Goal: Task Accomplishment & Management: Use online tool/utility

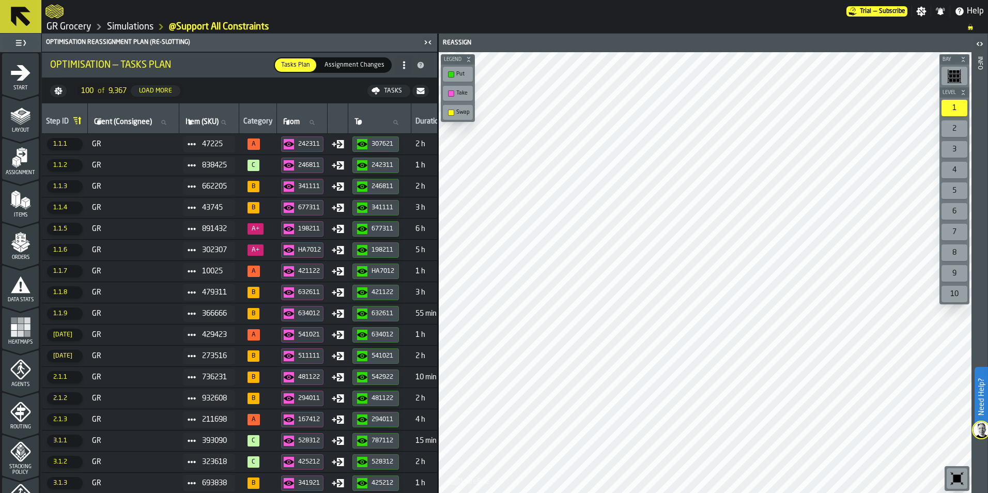
click at [117, 29] on link "Simulations" at bounding box center [130, 26] width 47 height 11
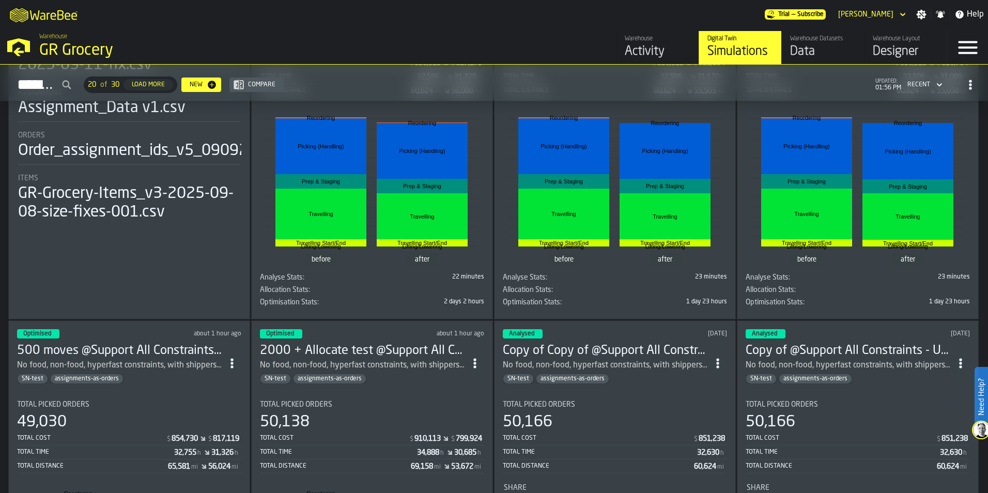
scroll to position [362, 0]
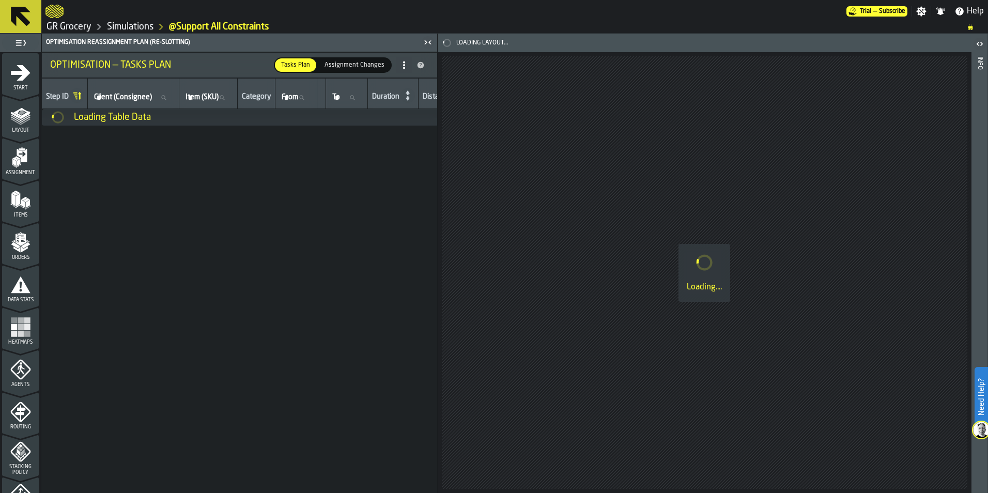
scroll to position [323, 0]
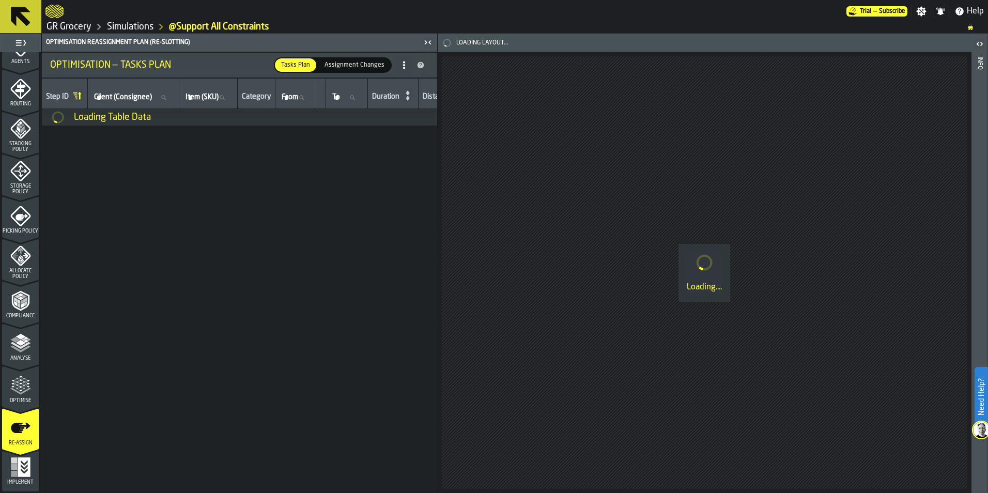
click at [20, 399] on span "Optimise" at bounding box center [20, 401] width 37 height 6
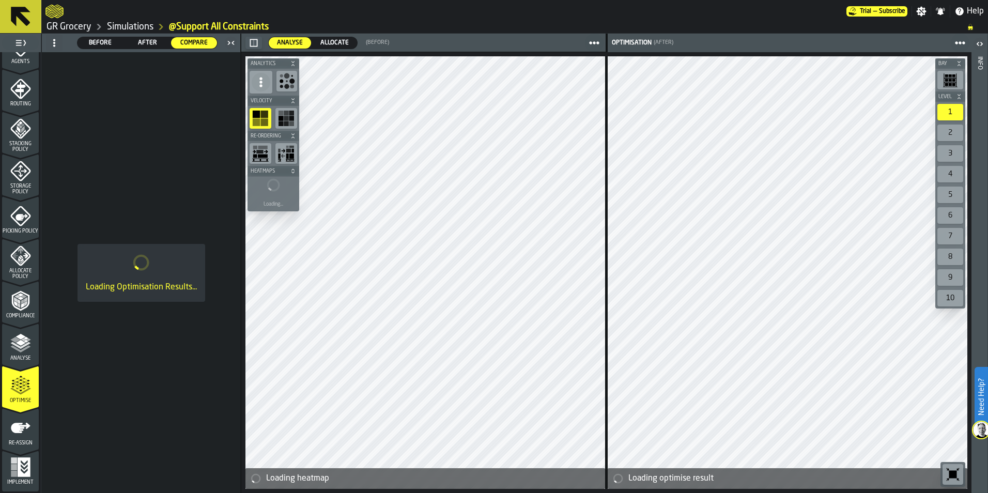
click at [967, 45] on span at bounding box center [960, 43] width 19 height 19
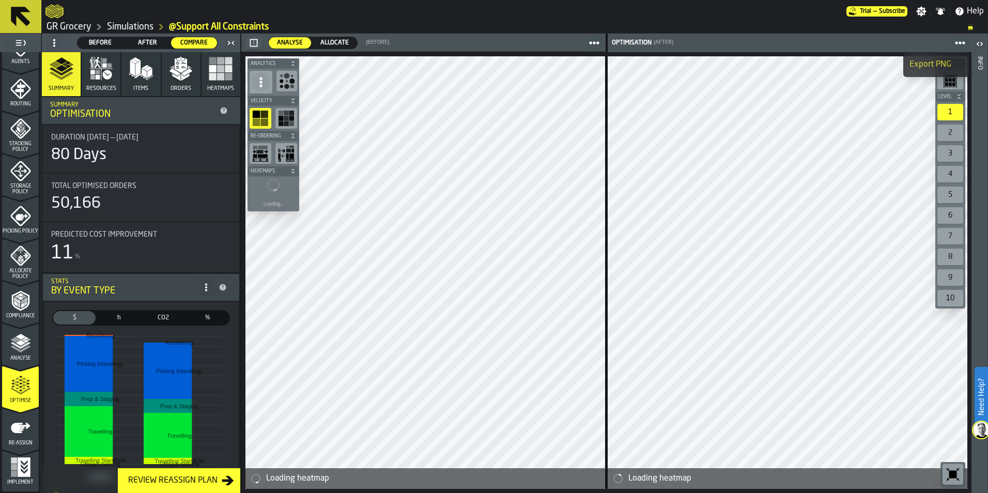
click at [967, 45] on span at bounding box center [960, 43] width 19 height 19
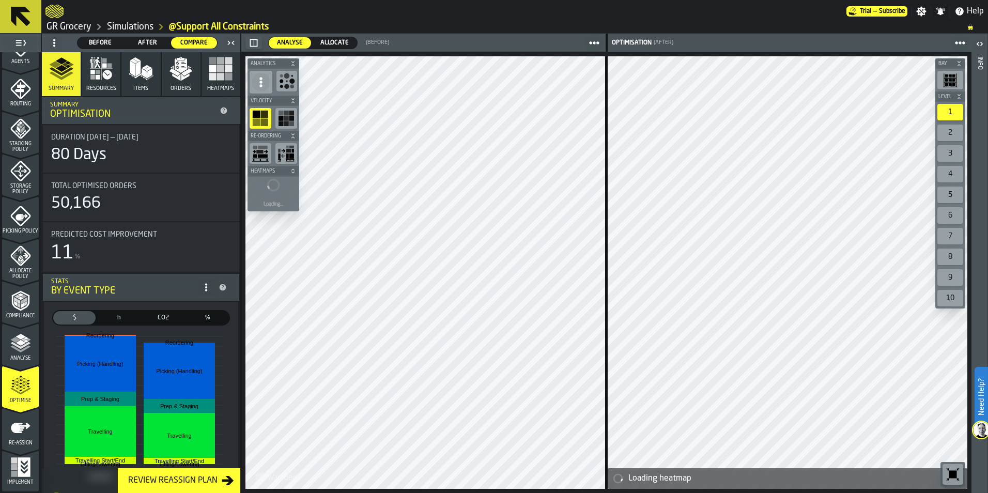
click at [256, 44] on icon "button-" at bounding box center [254, 43] width 8 height 8
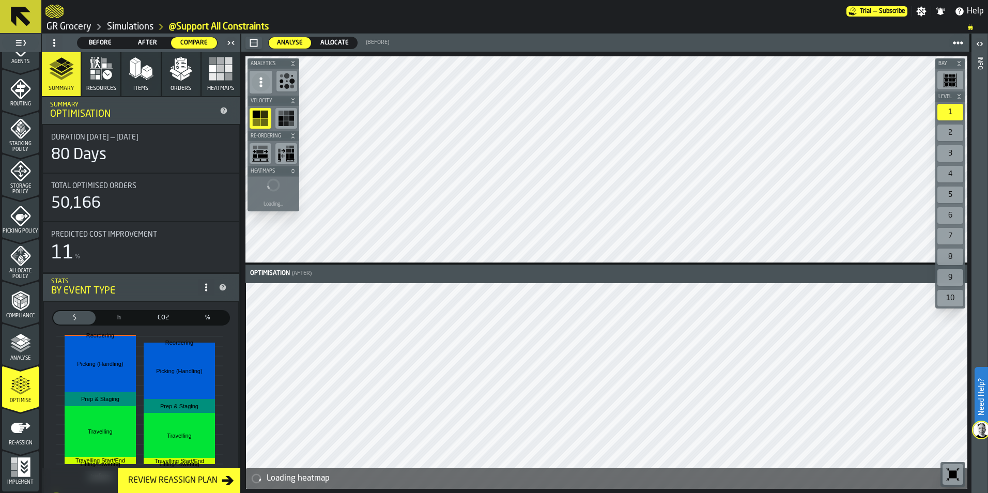
click at [561, 51] on div "Analyse Analyse Allocate Allocate (Before) Optimisation (After) Loading heatmap…" at bounding box center [606, 264] width 731 height 460
